Goal: Transaction & Acquisition: Purchase product/service

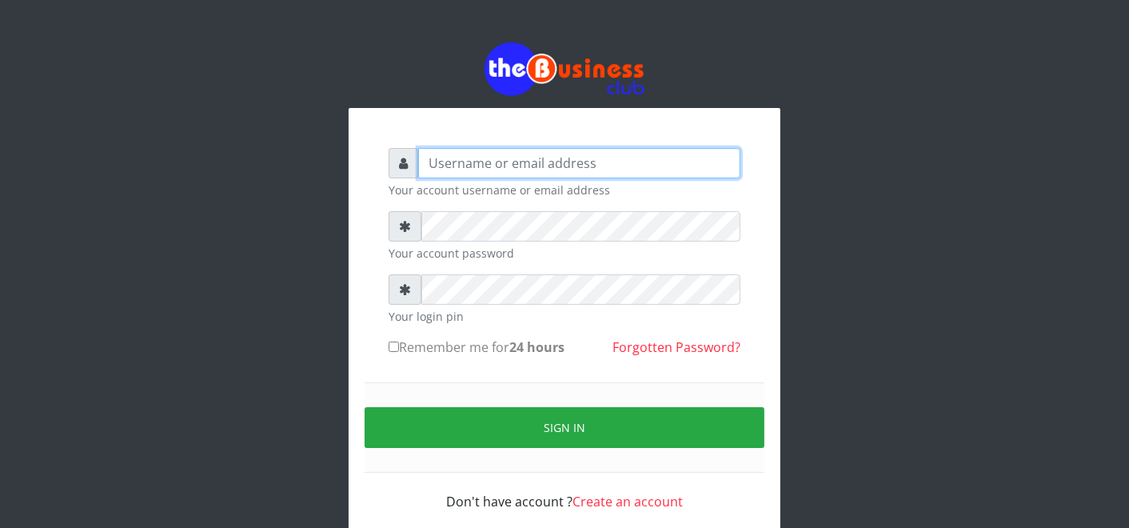
click at [605, 170] on input "text" at bounding box center [579, 163] width 322 height 30
type input "father"
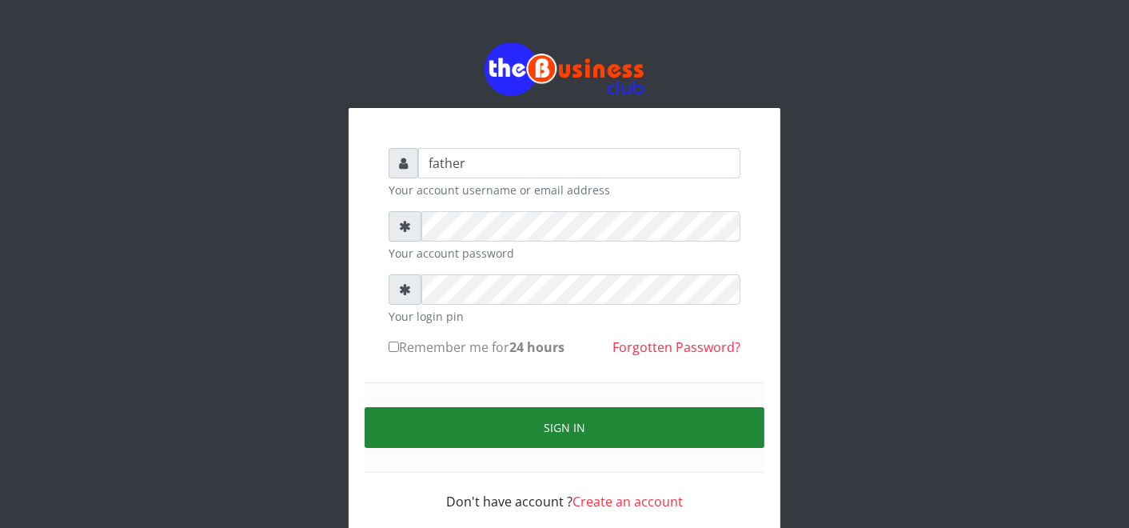
click at [541, 418] on button "Sign in" at bounding box center [565, 427] width 400 height 41
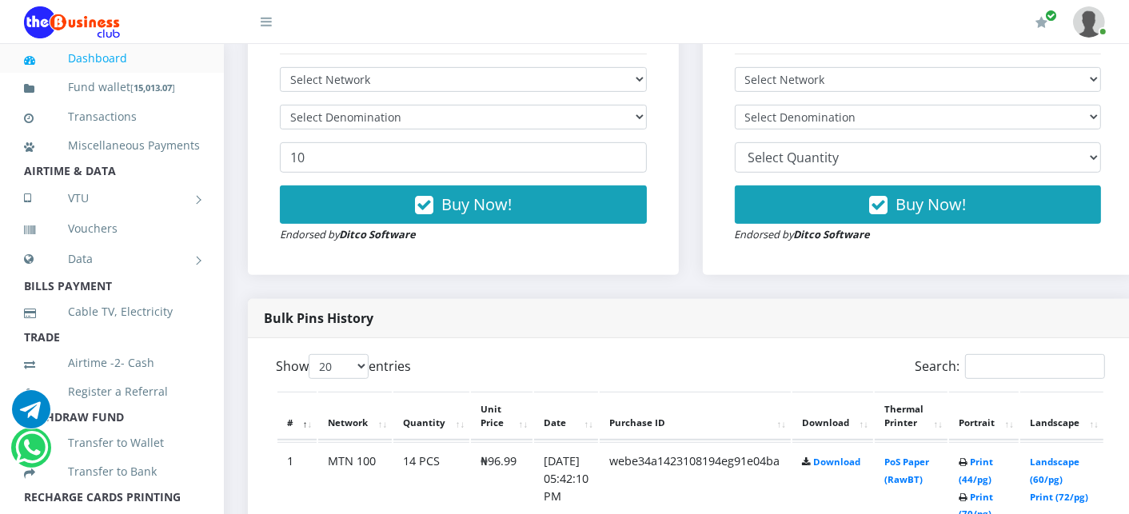
scroll to position [533, 0]
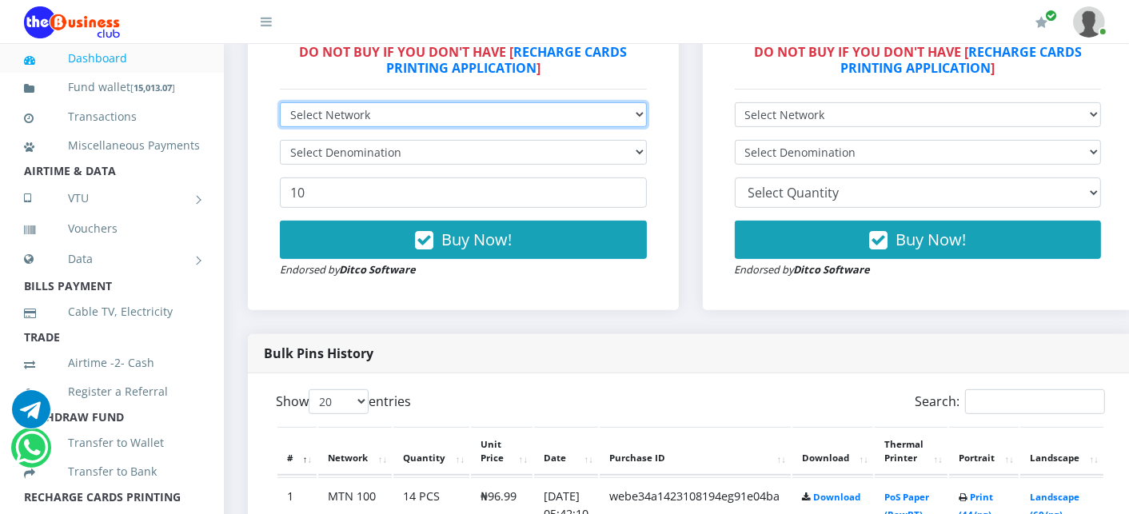
click at [382, 114] on select "Select Network MTN Globacom 9Mobile Airtel" at bounding box center [463, 114] width 367 height 25
select select "MTN"
click at [280, 104] on select "Select Network MTN Globacom 9Mobile Airtel" at bounding box center [463, 114] width 367 height 25
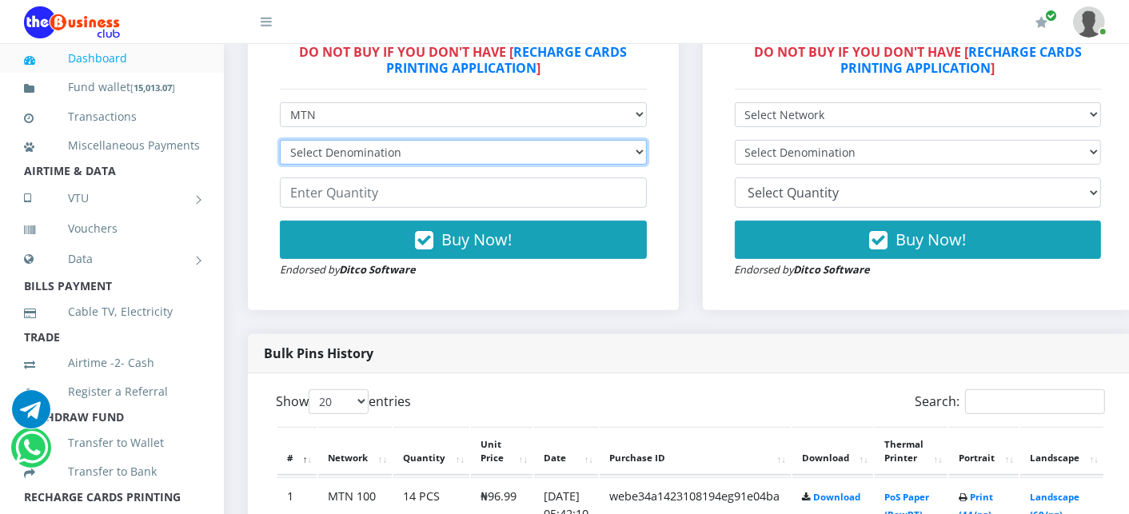
click at [356, 161] on select "Select Denomination MTN NGN100 - ₦96.99 MTN NGN200 - ₦193.98 MTN NGN400 - ₦387.…" at bounding box center [463, 152] width 367 height 25
select select "193.98-200"
click at [280, 142] on select "Select Denomination MTN NGN100 - ₦96.99 MTN NGN200 - ₦193.98 MTN NGN400 - ₦387.…" at bounding box center [463, 152] width 367 height 25
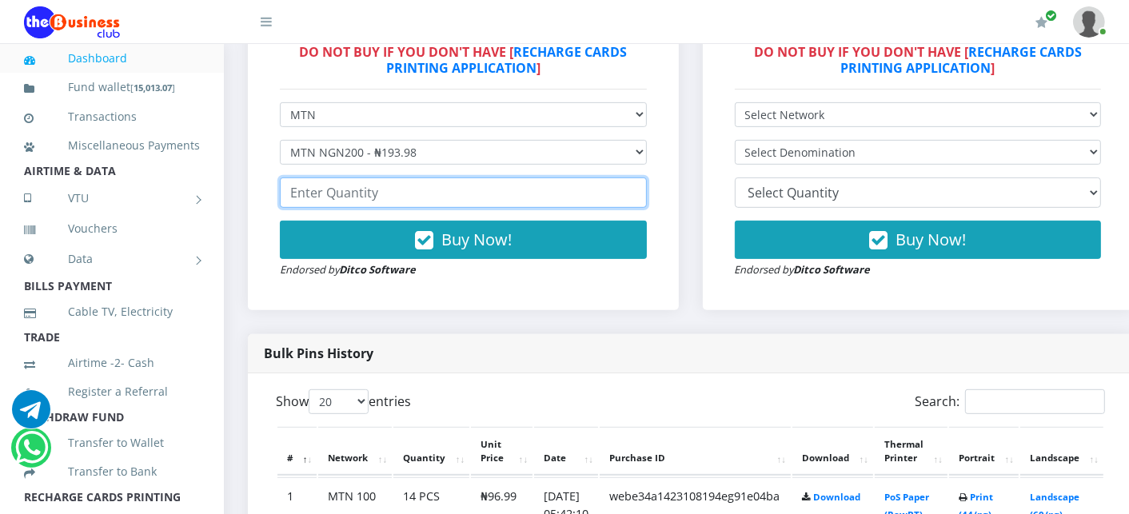
click at [342, 201] on input "number" at bounding box center [463, 193] width 367 height 30
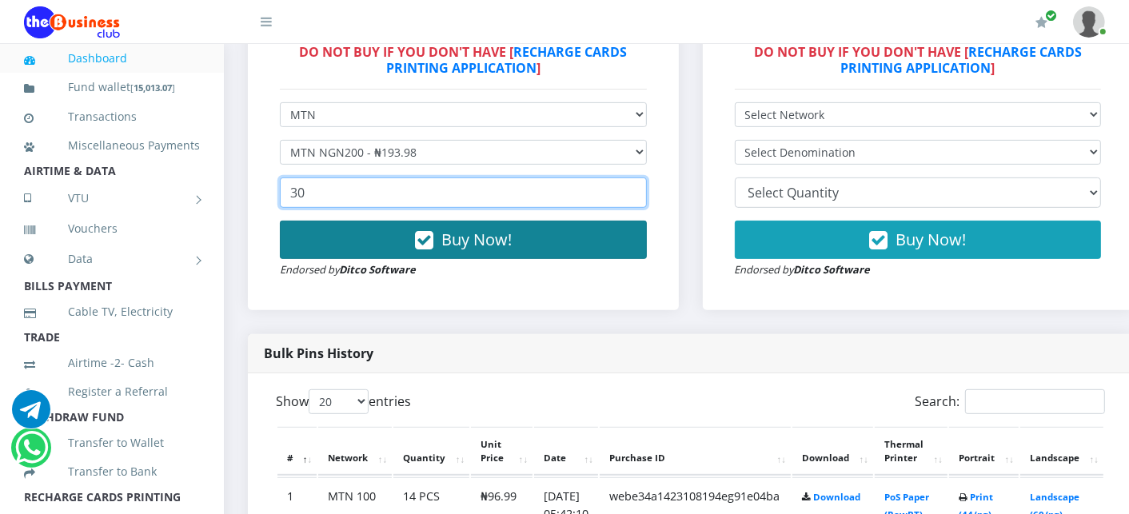
type input "30"
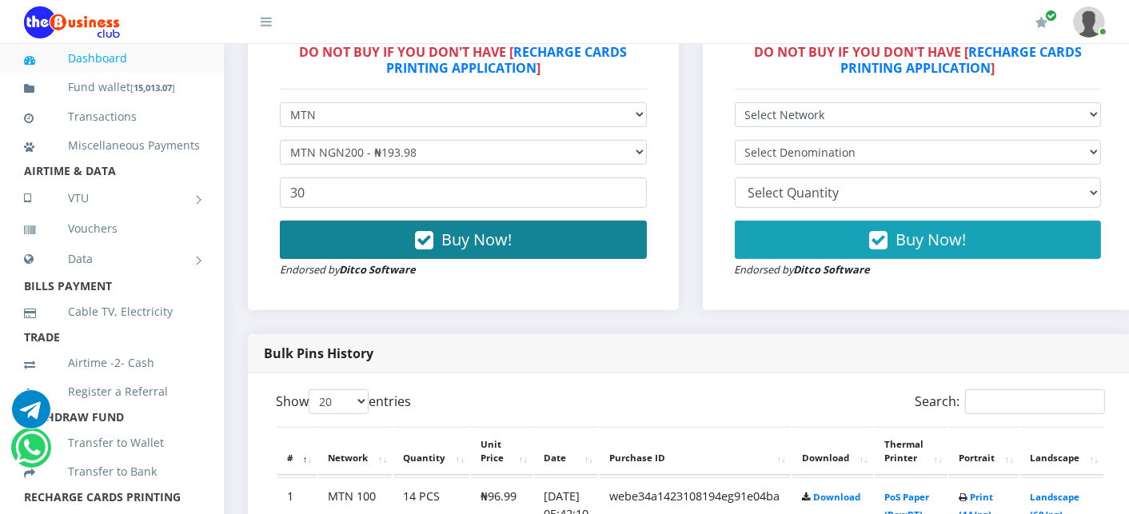
click at [350, 235] on button "Buy Now!" at bounding box center [463, 240] width 367 height 38
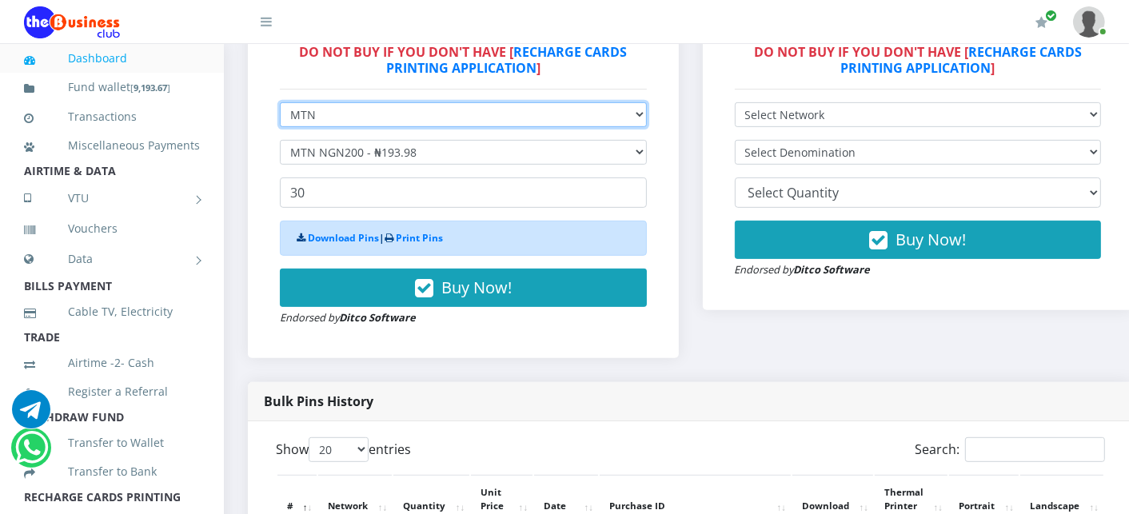
click at [341, 114] on select "Select Network MTN Globacom 9Mobile Airtel" at bounding box center [463, 114] width 367 height 25
select select "Airtel"
click at [280, 104] on select "Select Network MTN Globacom 9Mobile Airtel" at bounding box center [463, 114] width 367 height 25
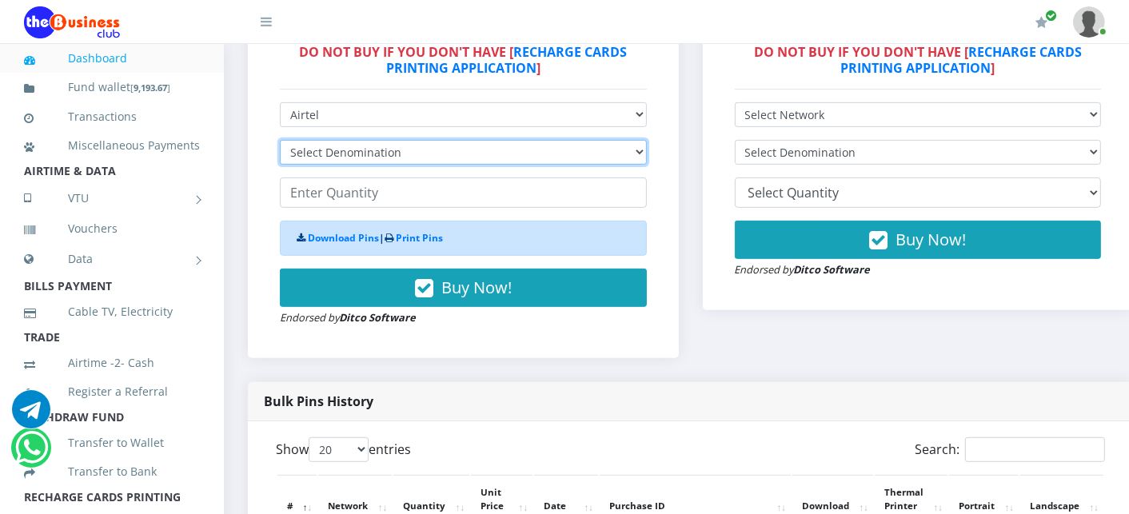
click at [338, 155] on select "Select Denomination Airtel NGN100 - ₦96.38 Airtel NGN200 - ₦192.76 Airtel NGN50…" at bounding box center [463, 152] width 367 height 25
select select "192.76-200"
click at [280, 142] on select "Select Denomination Airtel NGN100 - ₦96.38 Airtel NGN200 - ₦192.76 Airtel NGN50…" at bounding box center [463, 152] width 367 height 25
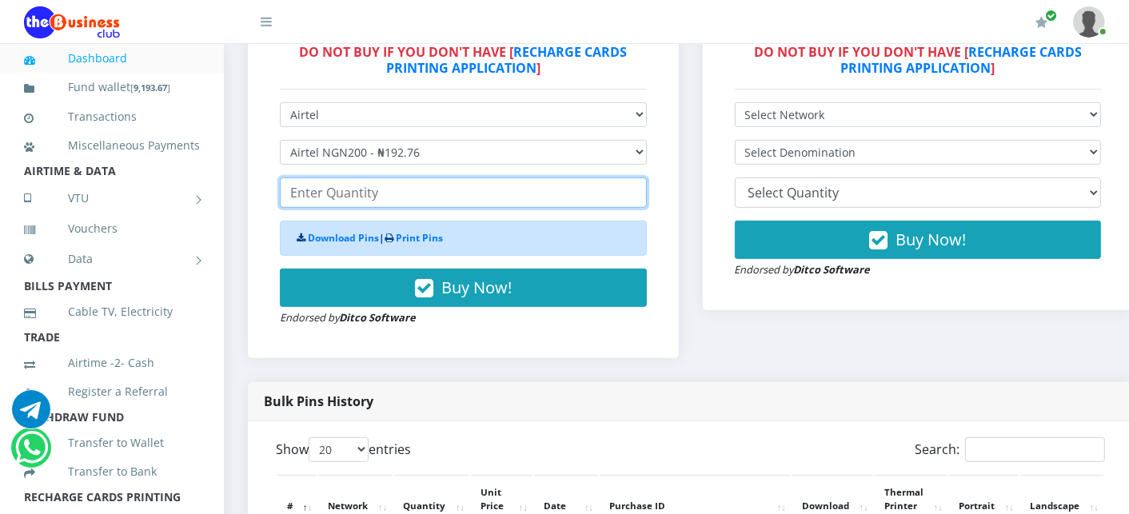
click at [333, 197] on input "number" at bounding box center [463, 193] width 367 height 30
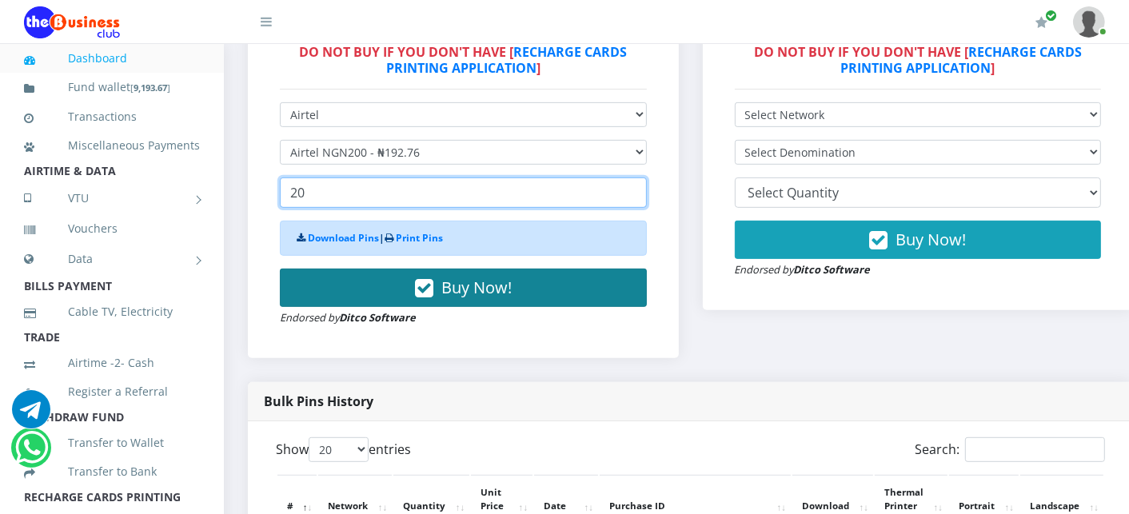
type input "20"
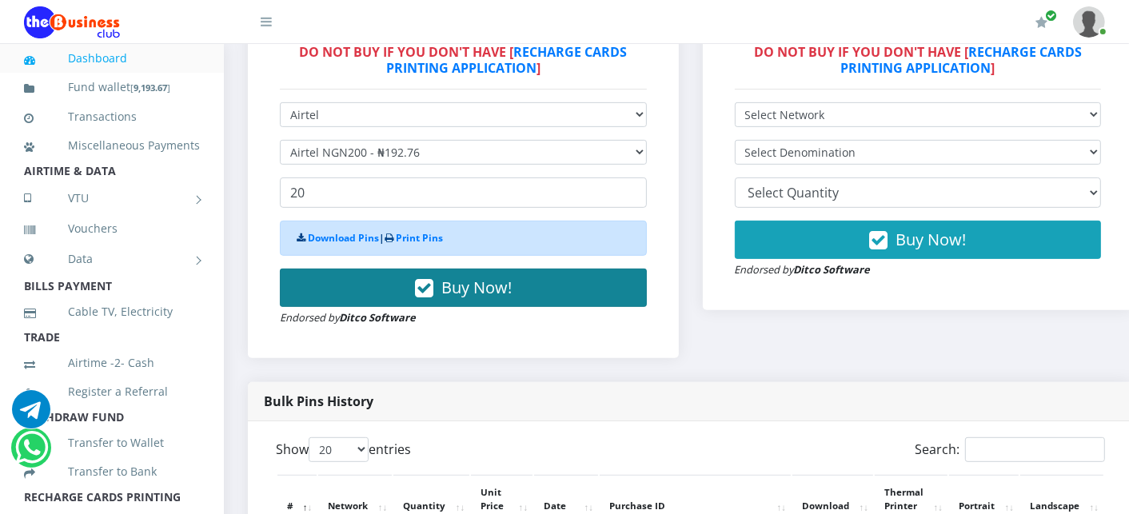
click at [348, 278] on button "Buy Now!" at bounding box center [463, 288] width 367 height 38
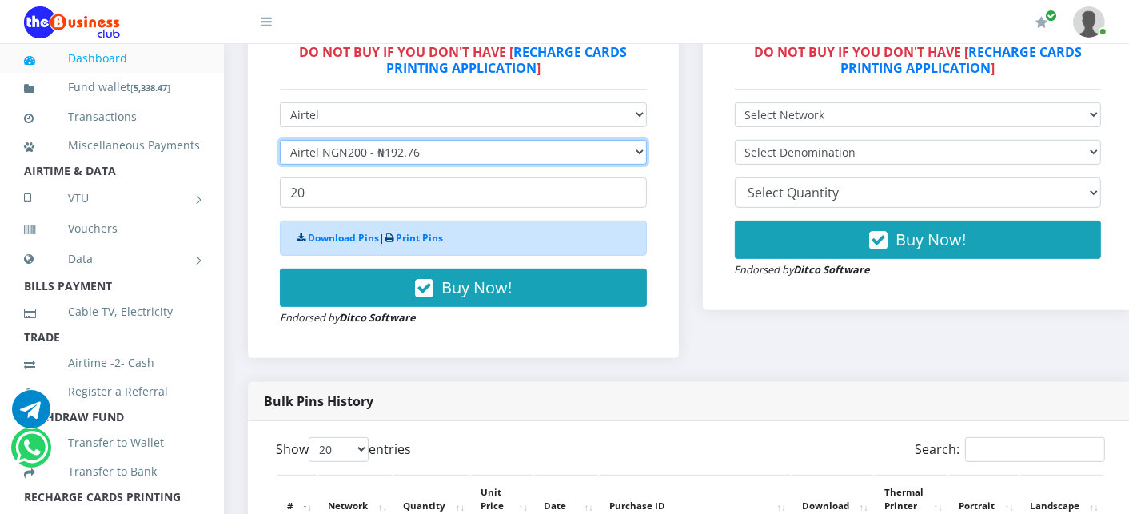
click at [349, 142] on select "Select Denomination Airtel NGN100 - ₦96.38 Airtel NGN200 - ₦192.76 Airtel NGN50…" at bounding box center [463, 152] width 367 height 25
select select "96.38-100"
click at [280, 142] on select "Select Denomination Airtel NGN100 - ₦96.38 Airtel NGN200 - ₦192.76 Airtel NGN50…" at bounding box center [463, 152] width 367 height 25
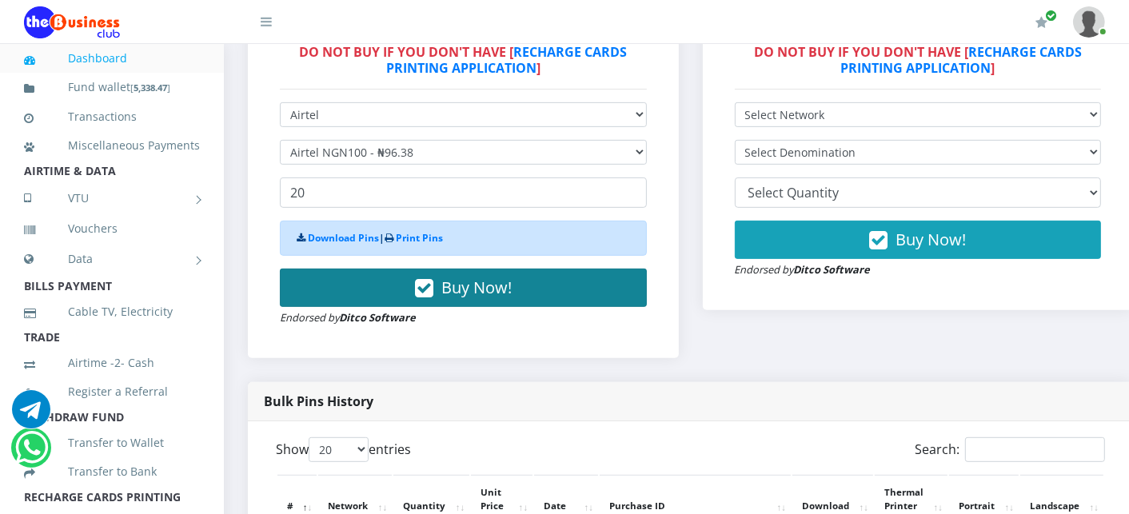
click at [354, 283] on button "Buy Now!" at bounding box center [463, 288] width 367 height 38
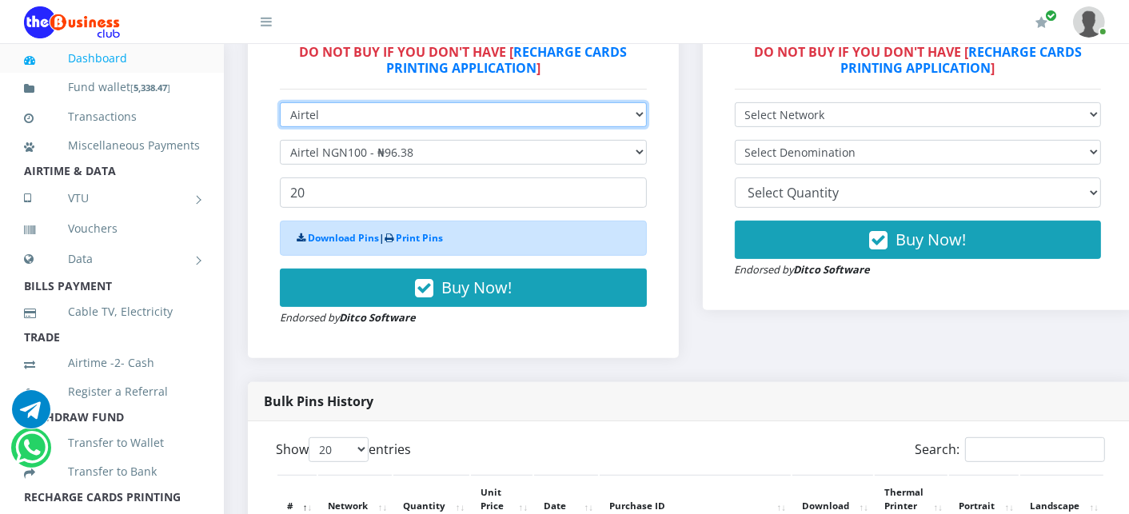
click at [323, 109] on select "Select Network MTN Globacom 9Mobile Airtel" at bounding box center [463, 114] width 367 height 25
select select "MTN"
click at [280, 104] on select "Select Network MTN Globacom 9Mobile Airtel" at bounding box center [463, 114] width 367 height 25
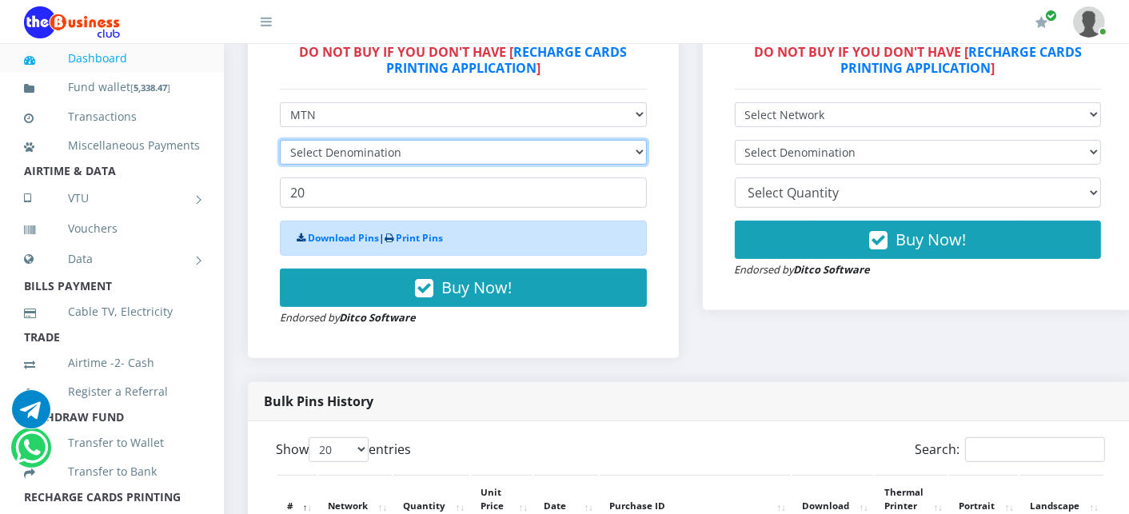
click at [324, 158] on select "Select Denomination" at bounding box center [463, 152] width 367 height 25
select select "96.99-100"
click at [280, 142] on select "Select Denomination MTN NGN100 - ₦96.99 MTN NGN200 - ₦193.98 MTN NGN400 - ₦387.…" at bounding box center [463, 152] width 367 height 25
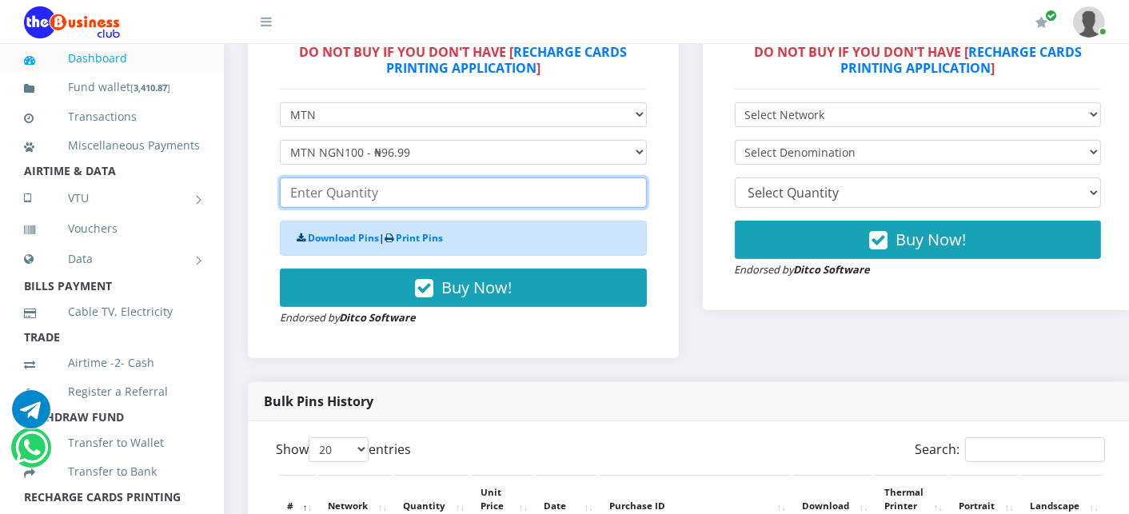
click at [324, 202] on input "number" at bounding box center [463, 193] width 367 height 30
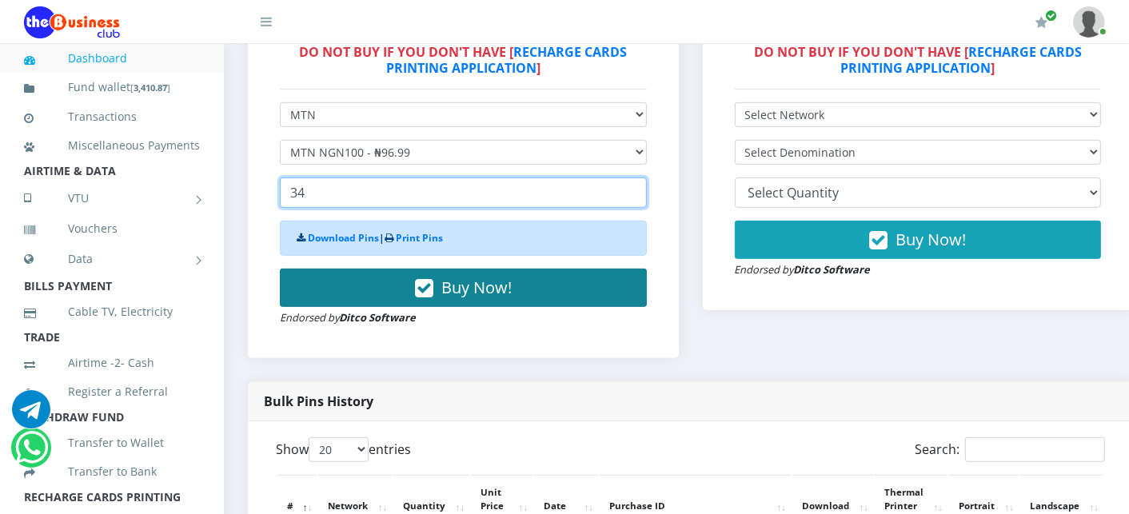
type input "34"
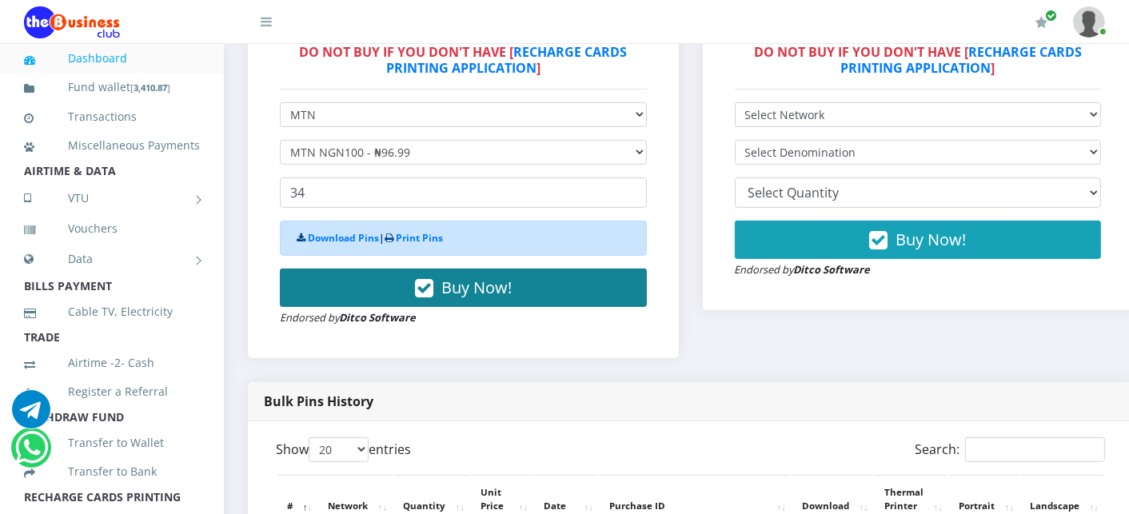
click at [326, 278] on button "Buy Now!" at bounding box center [463, 288] width 367 height 38
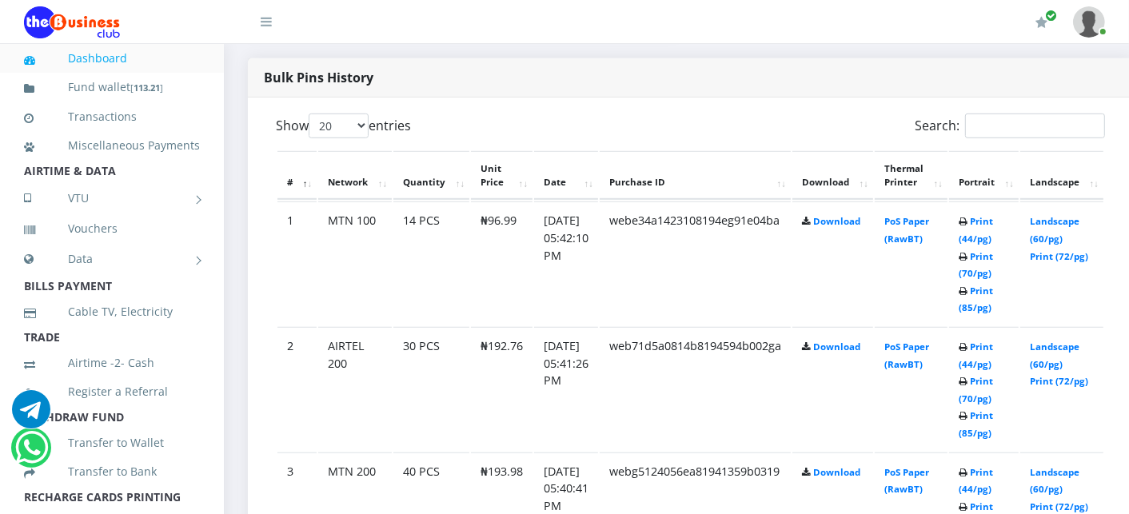
scroll to position [1030, 0]
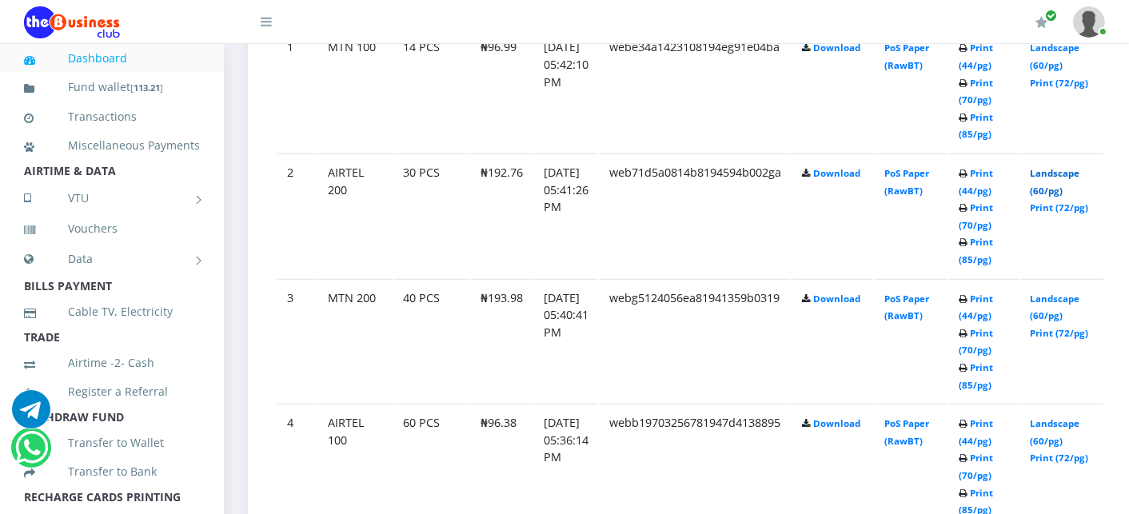
click at [1059, 173] on link "Landscape (60/pg)" at bounding box center [1055, 182] width 50 height 30
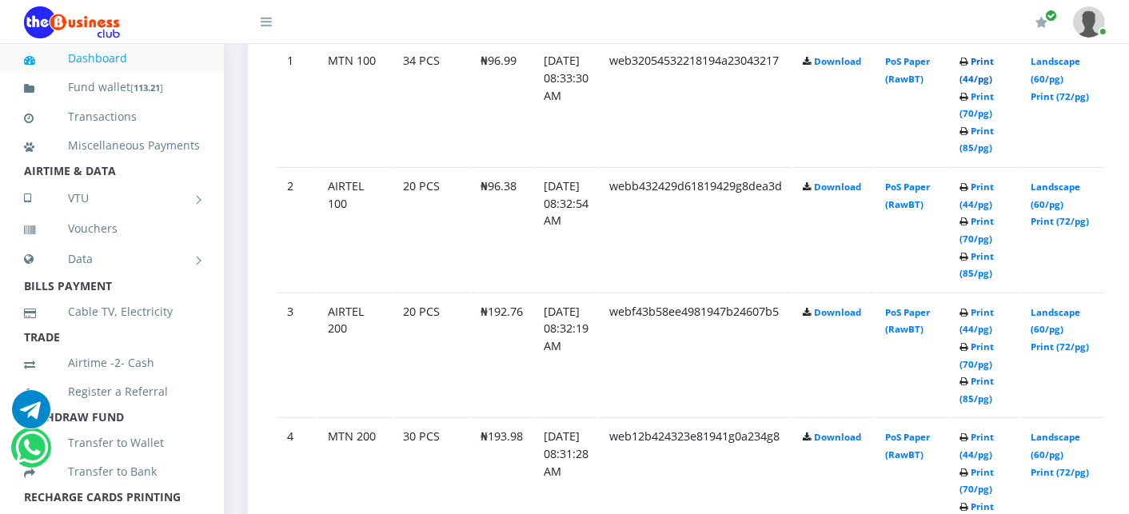
click at [990, 59] on link "Print (44/pg)" at bounding box center [977, 70] width 34 height 30
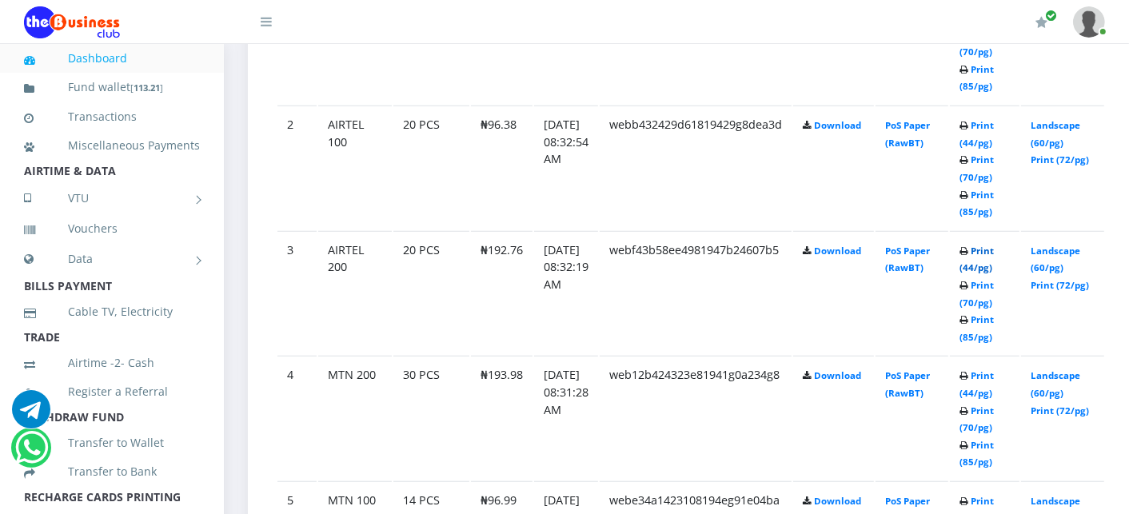
click at [994, 249] on link "Print (44/pg)" at bounding box center [977, 260] width 34 height 30
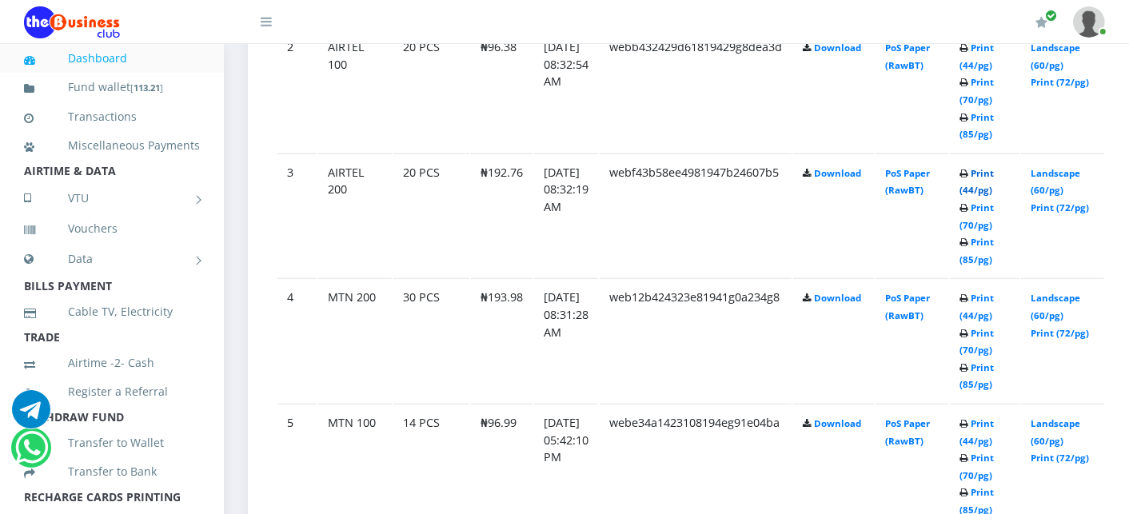
scroll to position [1110, 0]
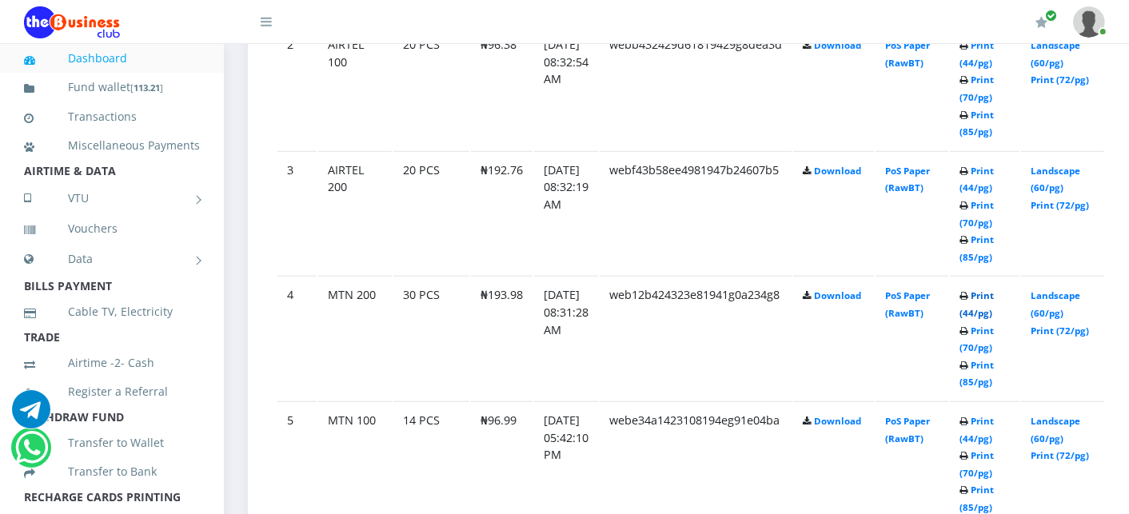
click at [994, 290] on link "Print (44/pg)" at bounding box center [977, 305] width 34 height 30
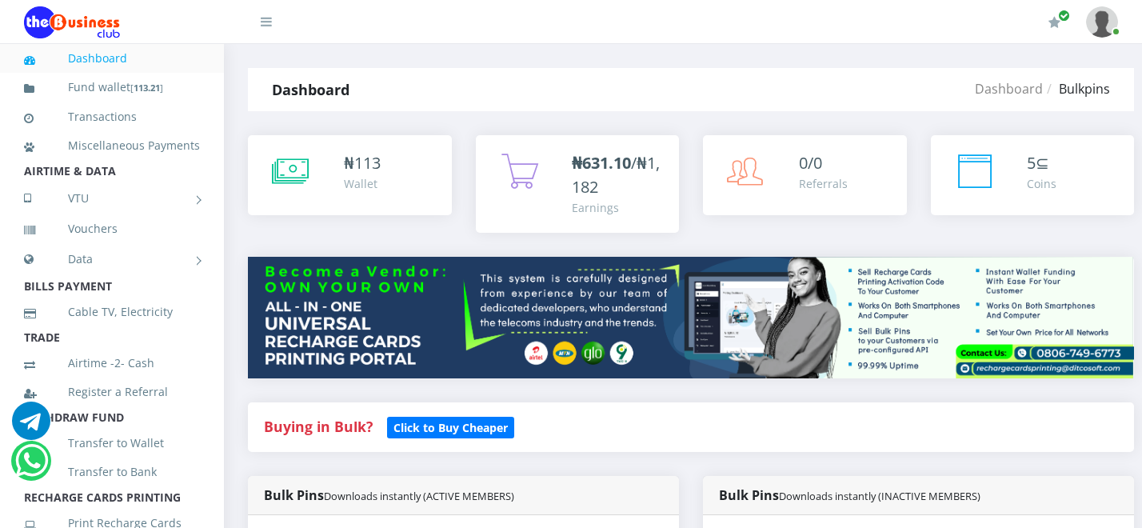
select select "MTN"
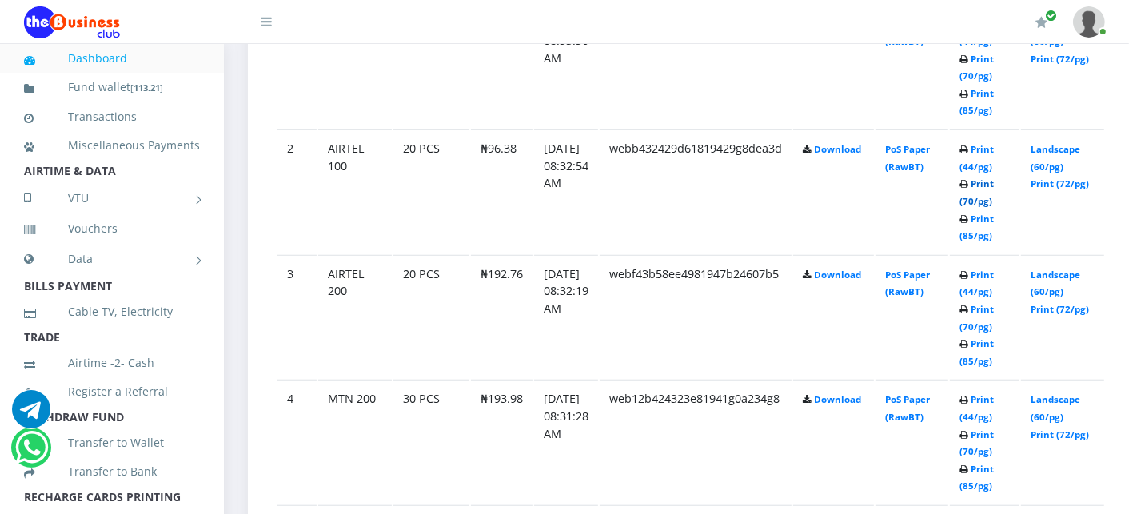
scroll to position [1004, 0]
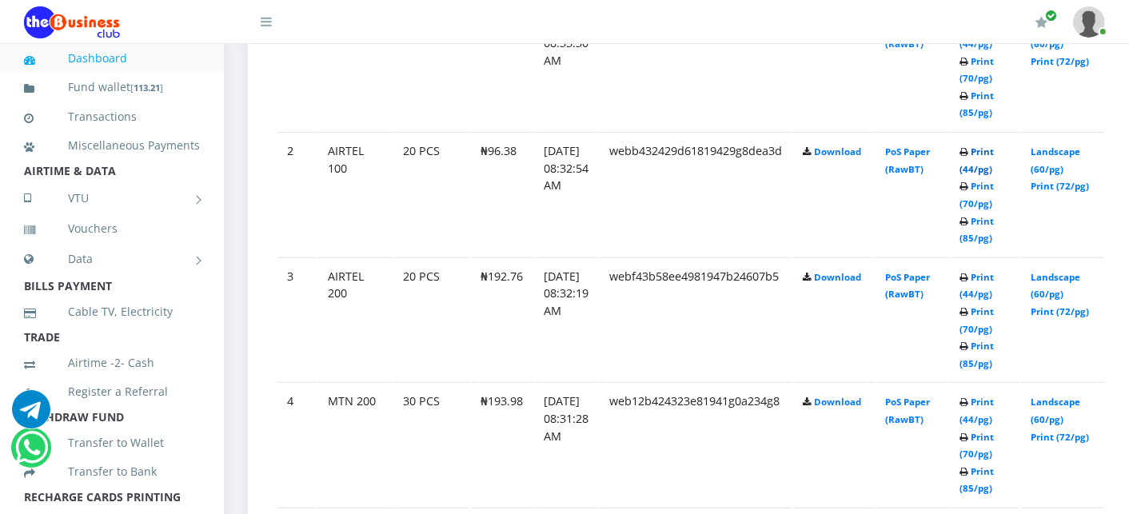
click at [994, 152] on link "Print (44/pg)" at bounding box center [977, 161] width 34 height 30
